Goal: Task Accomplishment & Management: Manage account settings

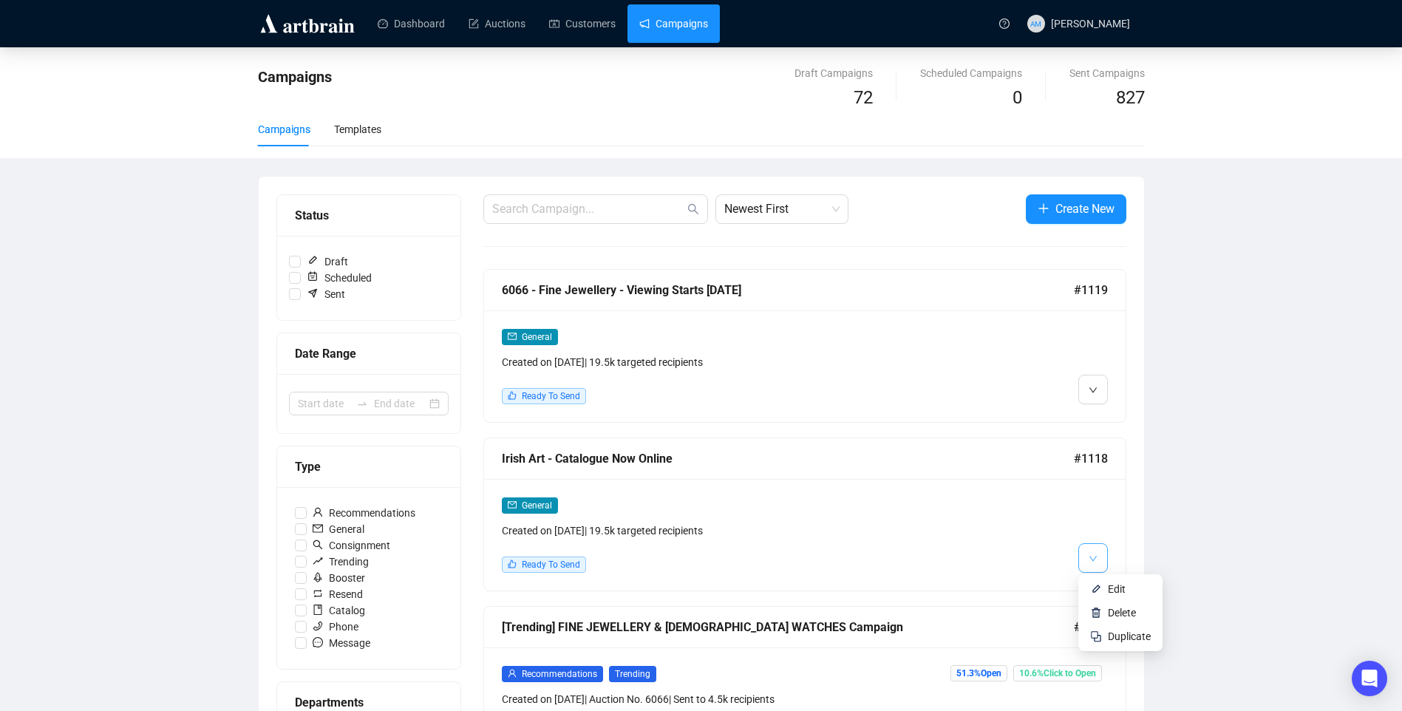
click at [1093, 562] on icon "down" at bounding box center [1093, 558] width 9 height 9
click at [1110, 584] on span "Edit" at bounding box center [1117, 589] width 18 height 12
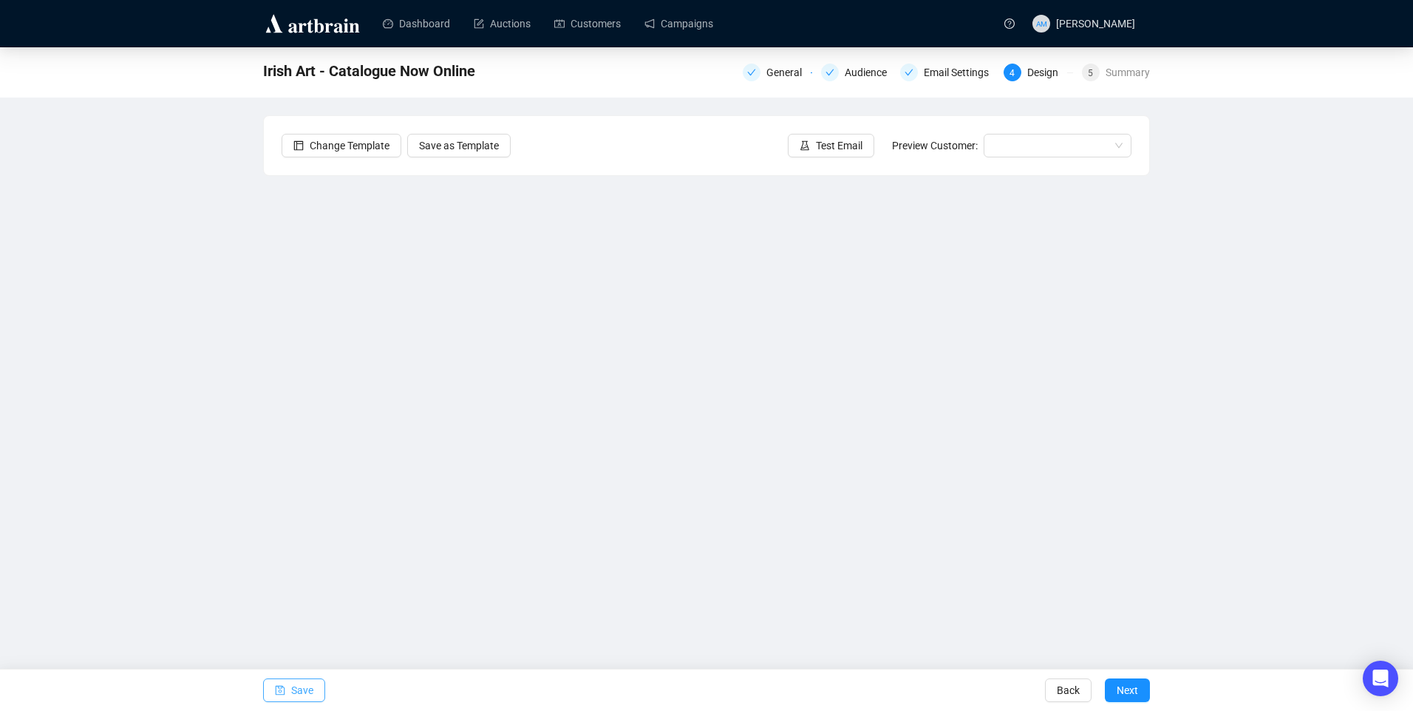
click at [302, 689] on span "Save" at bounding box center [302, 690] width 22 height 41
click at [1116, 69] on div "Summary" at bounding box center [1128, 73] width 44 height 18
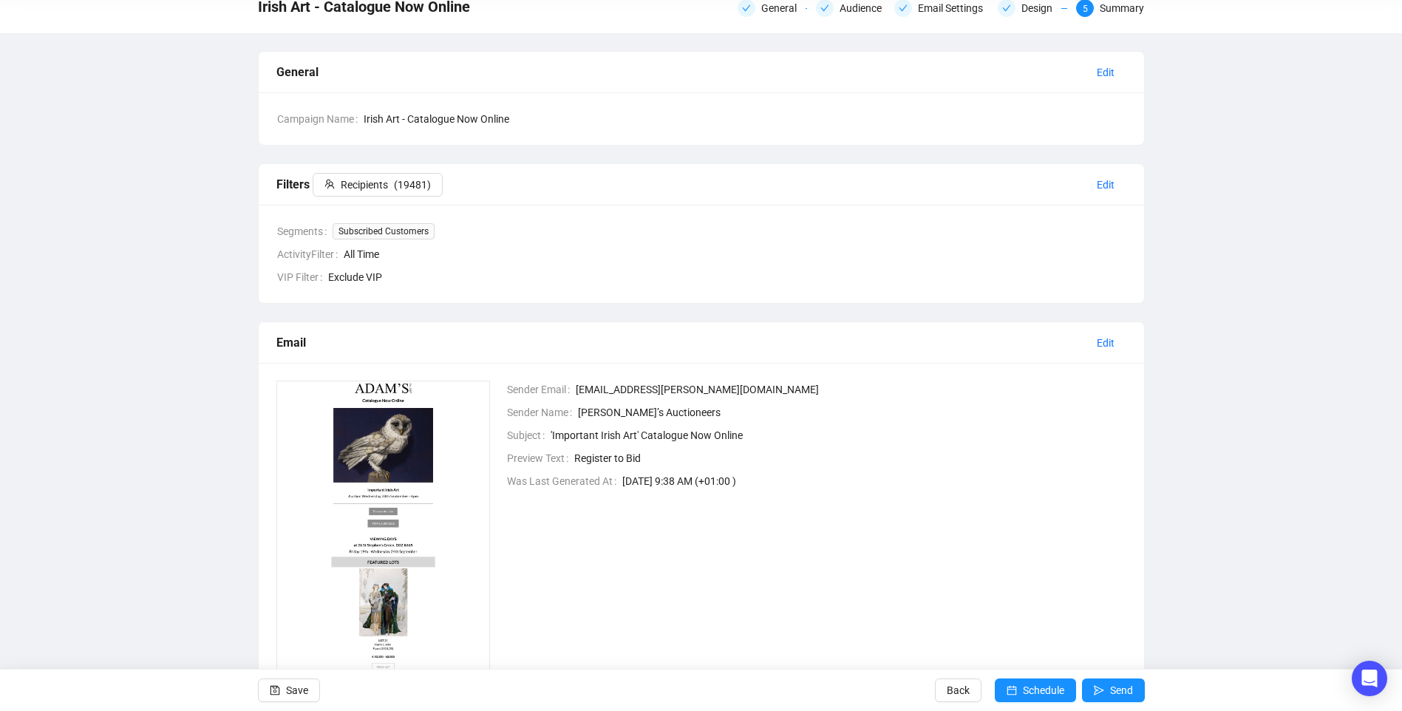
scroll to position [123, 0]
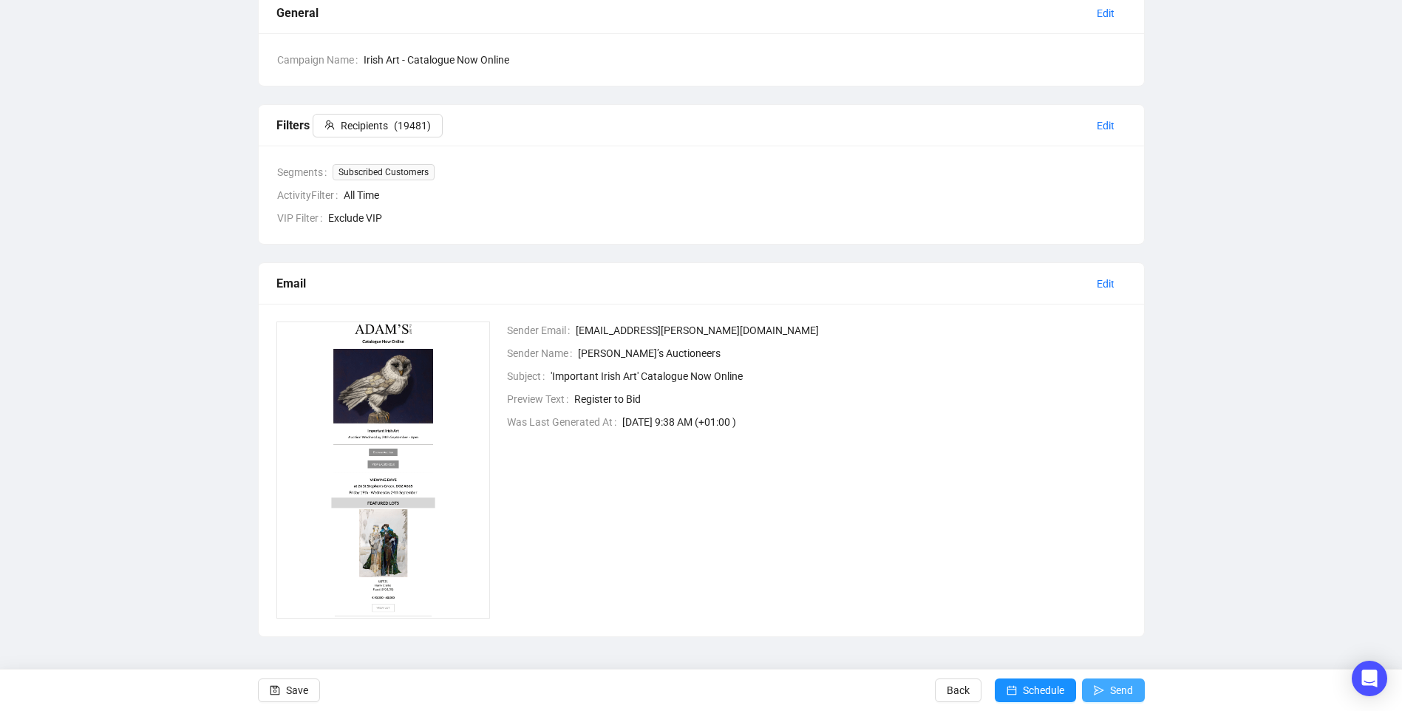
click at [1115, 687] on span "Send" at bounding box center [1121, 690] width 23 height 41
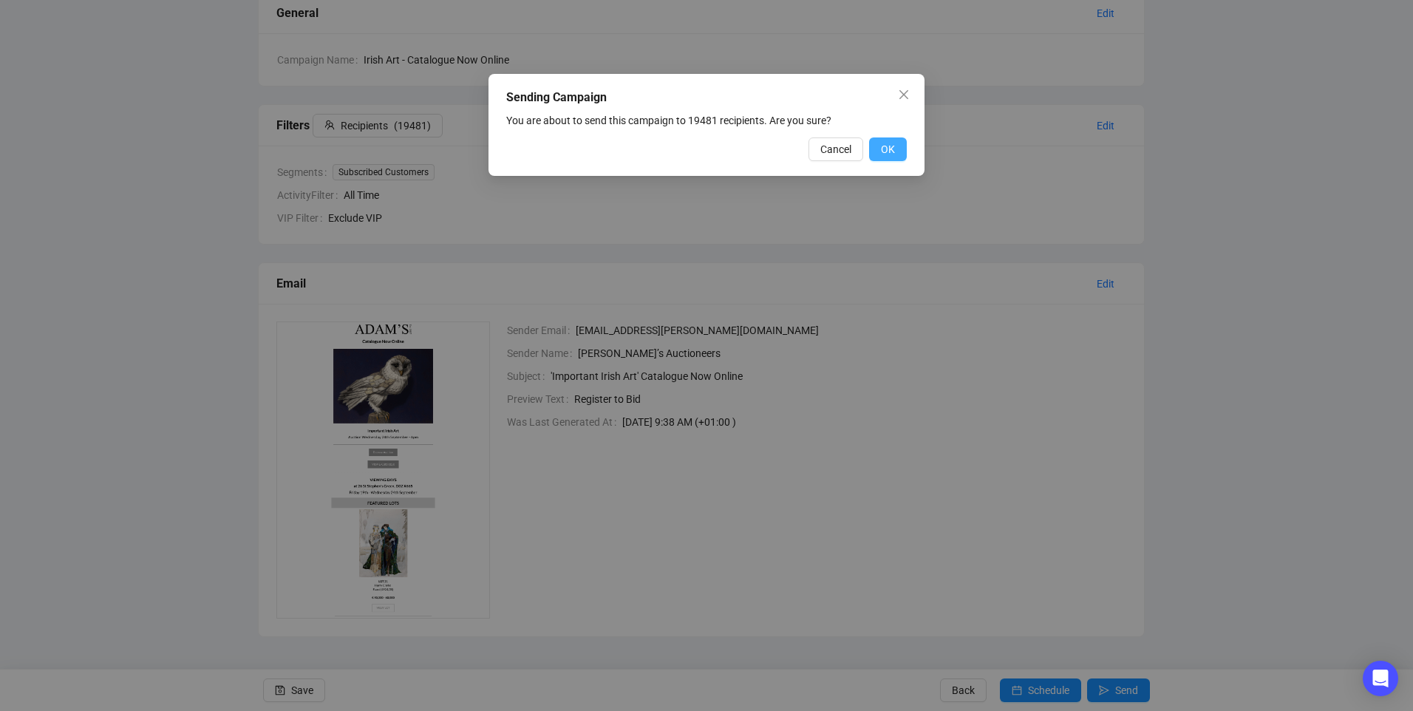
drag, startPoint x: 893, startPoint y: 148, endPoint x: 887, endPoint y: 121, distance: 27.3
click at [894, 147] on span "OK" at bounding box center [888, 149] width 14 height 16
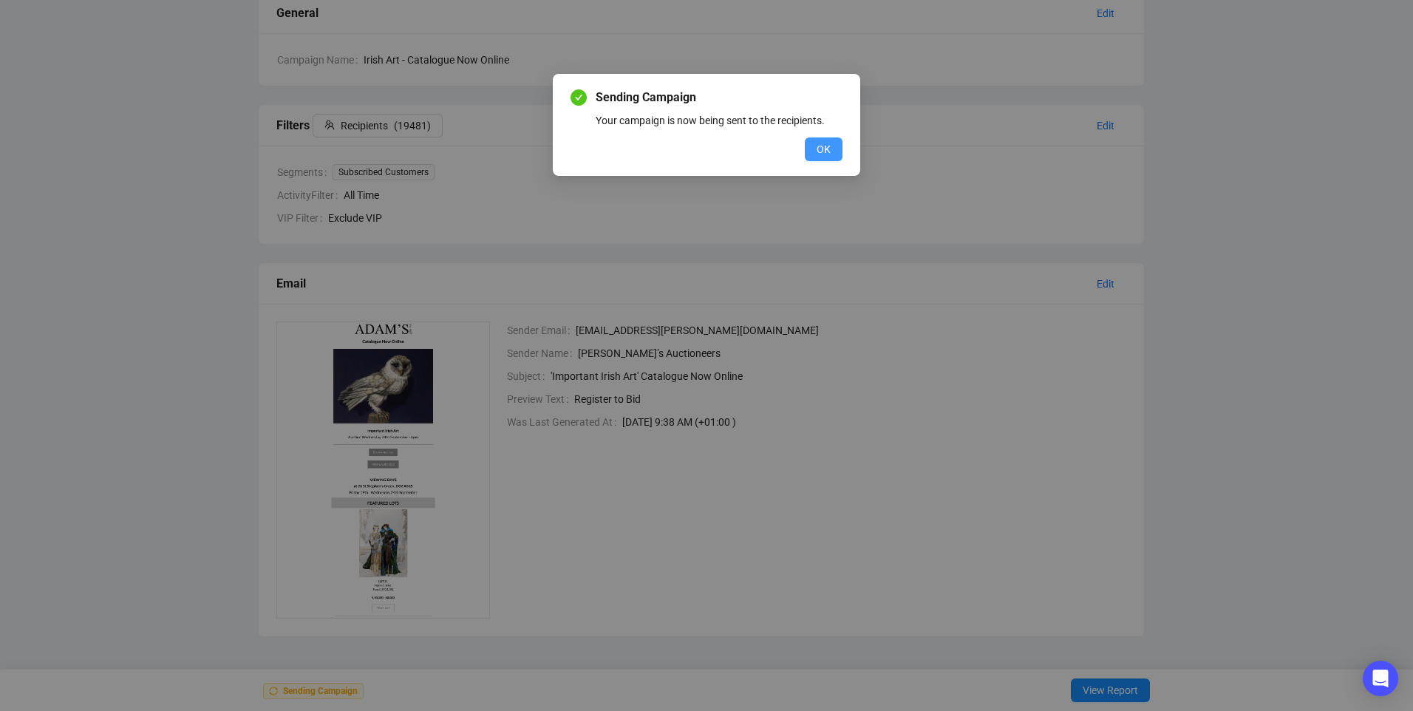
click at [818, 152] on span "OK" at bounding box center [824, 149] width 14 height 16
